Goal: Task Accomplishment & Management: Manage account settings

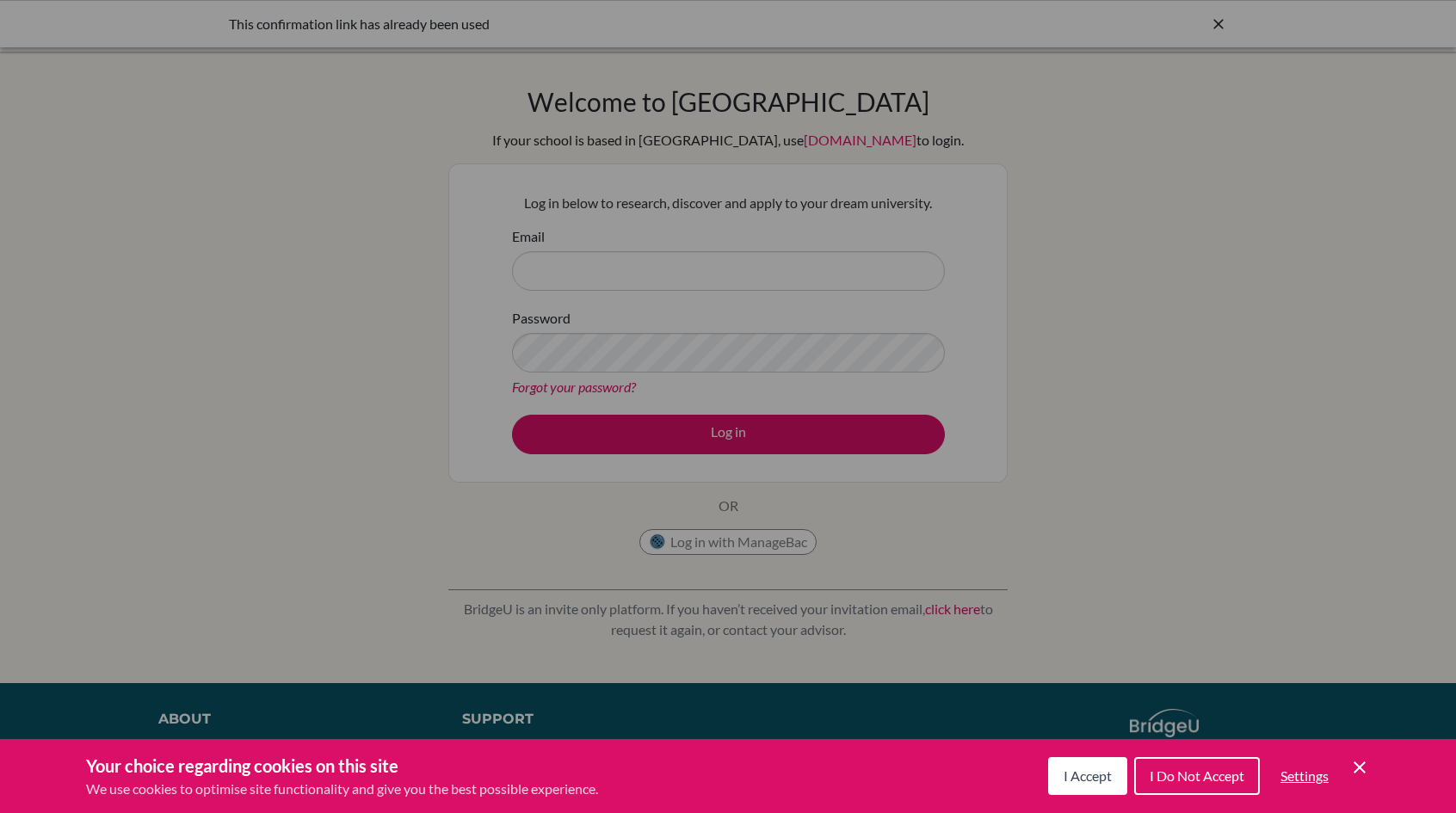
click at [1132, 784] on div "I Accept I Do Not Accept Settings Cookie Control Close Icon" at bounding box center [1208, 775] width 321 height 44
click at [1162, 766] on button "I Do Not Accept" at bounding box center [1196, 775] width 125 height 38
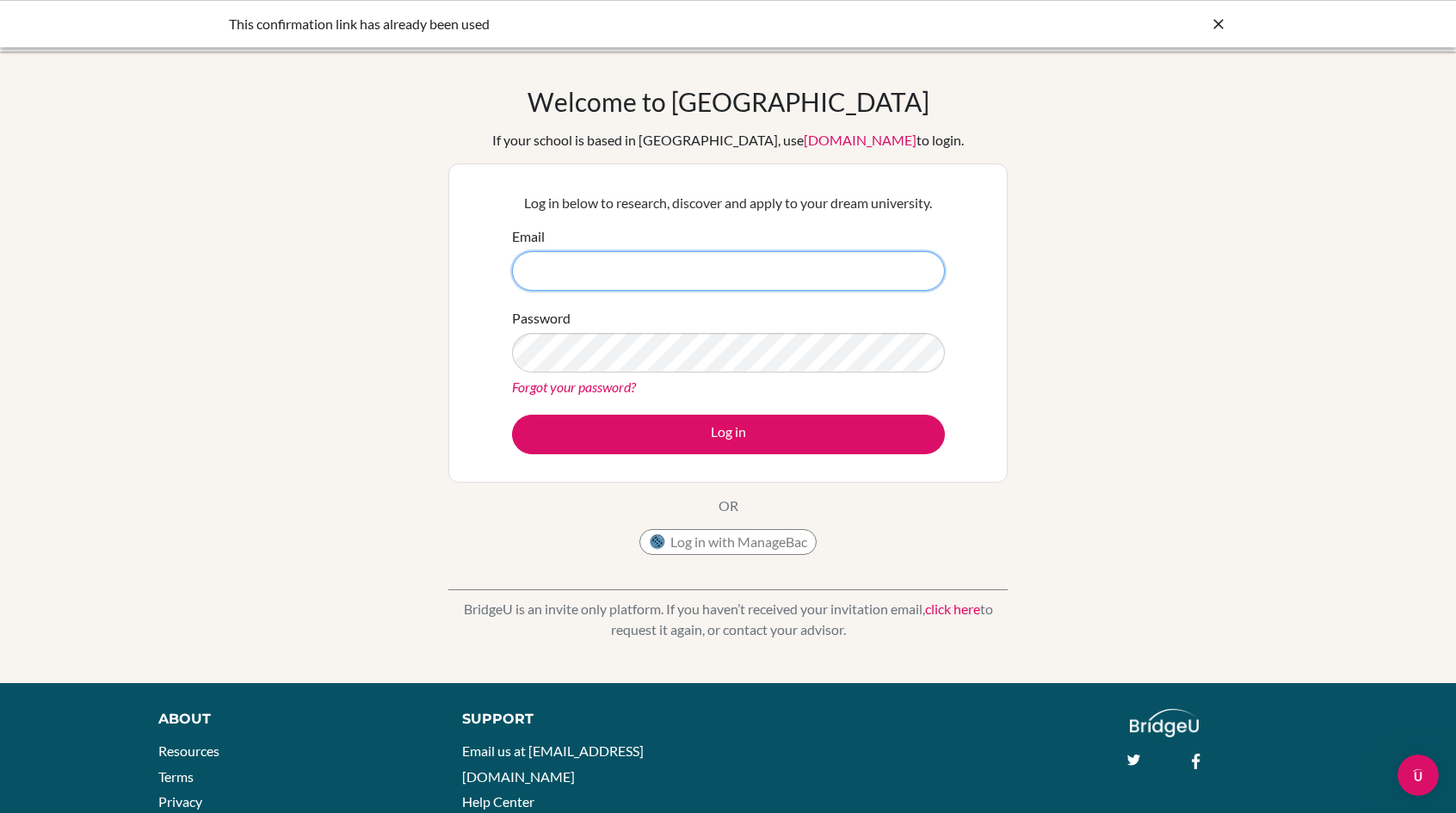
click at [583, 268] on input "Email" at bounding box center [728, 271] width 433 height 40
type input "[PERSON_NAME][EMAIL_ADDRESS][PERSON_NAME][DOMAIN_NAME]"
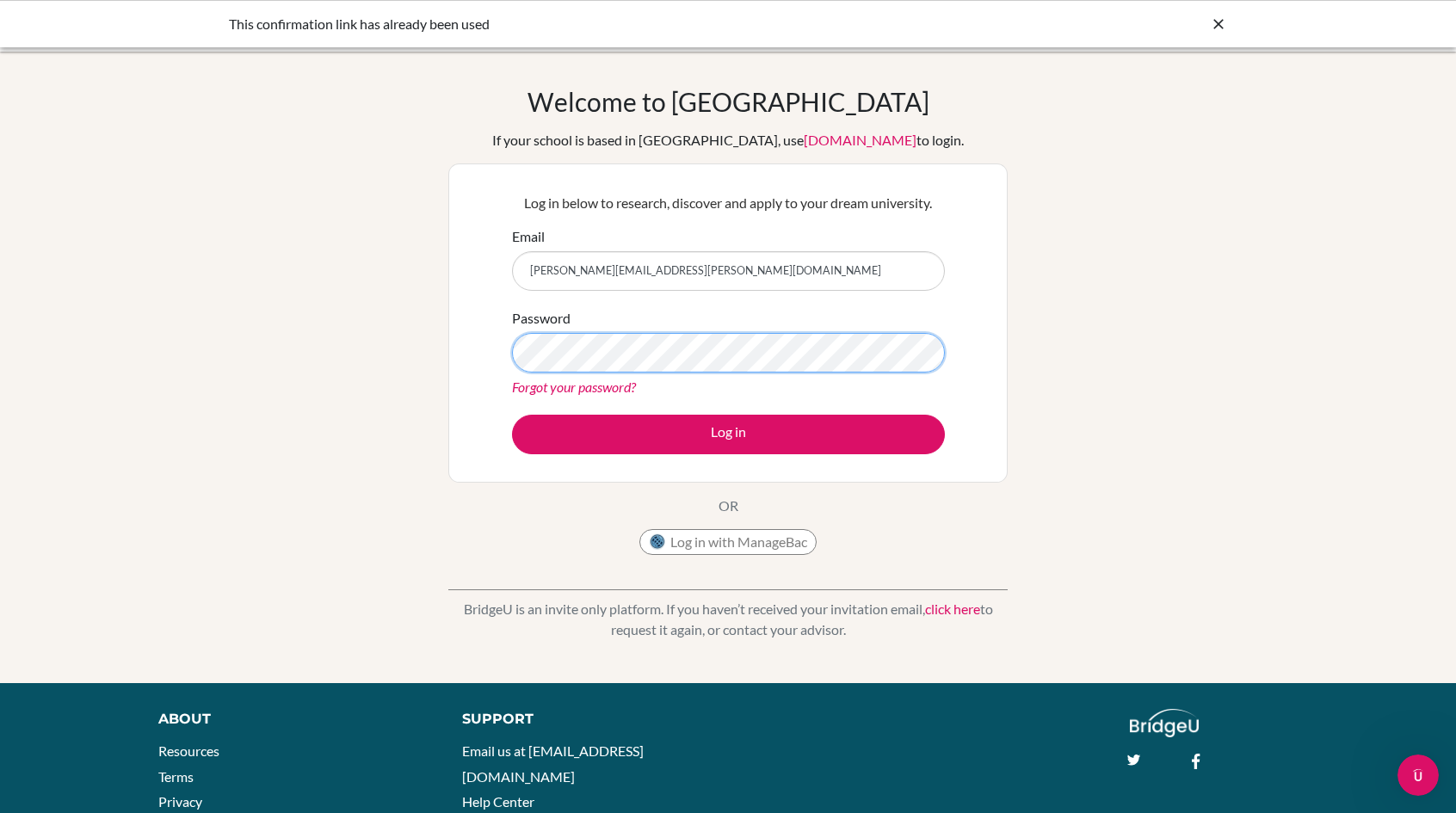
click at [512, 415] on button "Log in" at bounding box center [728, 434] width 433 height 40
